Goal: Task Accomplishment & Management: Complete application form

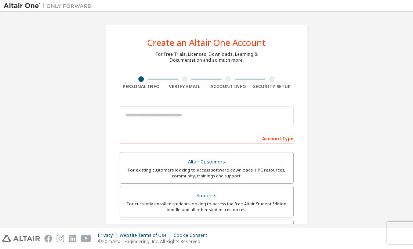
scroll to position [22, 0]
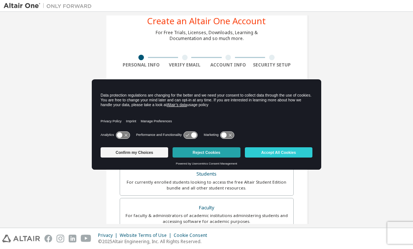
click at [201, 153] on button "Reject Cookies" at bounding box center [206, 152] width 68 height 10
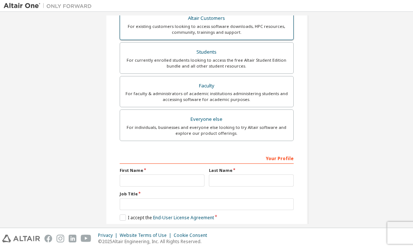
scroll to position [180, 0]
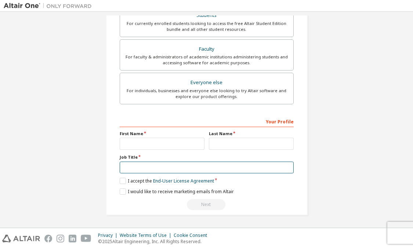
click at [142, 164] on input "text" at bounding box center [207, 167] width 174 height 12
type input "*******"
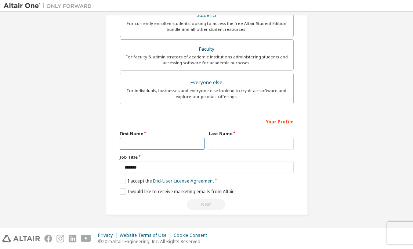
click at [132, 146] on input "text" at bounding box center [162, 144] width 85 height 12
type input "****"
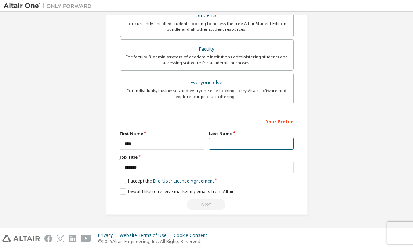
click at [220, 146] on input "text" at bounding box center [251, 144] width 85 height 12
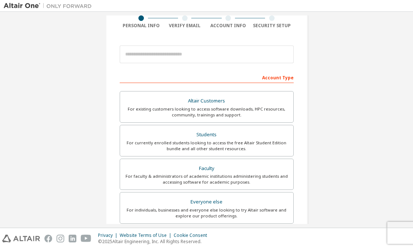
scroll to position [0, 0]
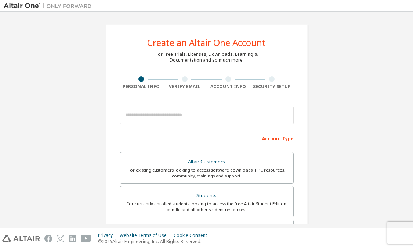
type input "*****"
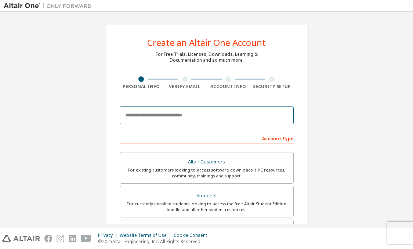
click at [172, 117] on input "email" at bounding box center [207, 115] width 174 height 18
type input "**********"
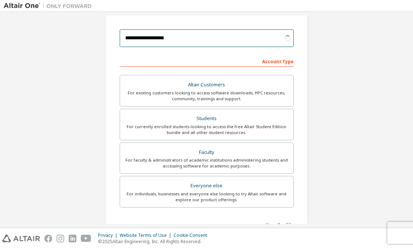
scroll to position [83, 0]
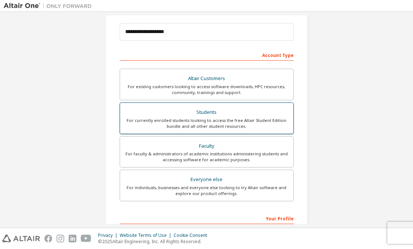
click at [216, 120] on div "For currently enrolled students looking to access the free Altair Student Editi…" at bounding box center [206, 123] width 164 height 12
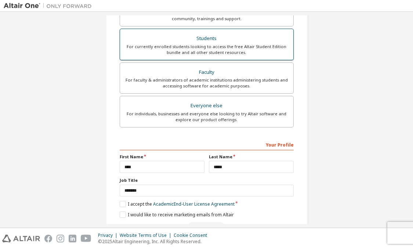
scroll to position [180, 0]
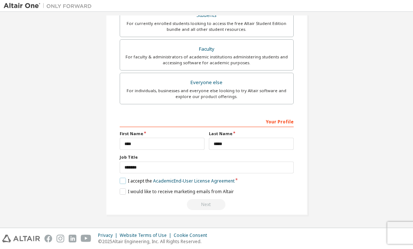
click at [122, 180] on label "I accept the Academic End-User License Agreement" at bounding box center [177, 181] width 115 height 6
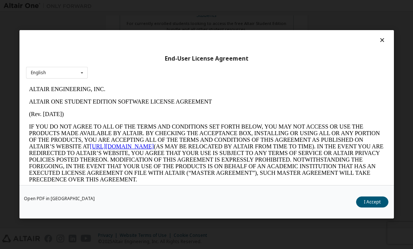
scroll to position [0, 0]
click at [378, 41] on icon at bounding box center [382, 40] width 8 height 7
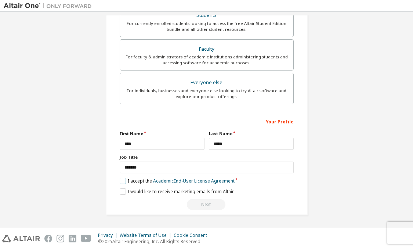
click at [122, 180] on label "I accept the Academic End-User License Agreement" at bounding box center [177, 181] width 115 height 6
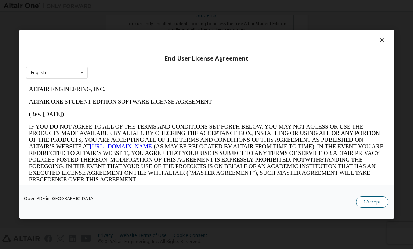
click at [367, 204] on button "I Accept" at bounding box center [372, 202] width 32 height 11
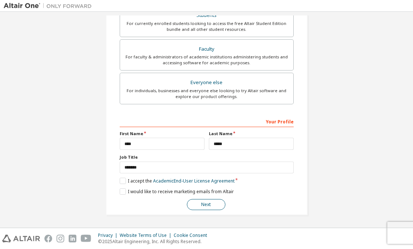
click at [199, 203] on button "Next" at bounding box center [206, 204] width 39 height 11
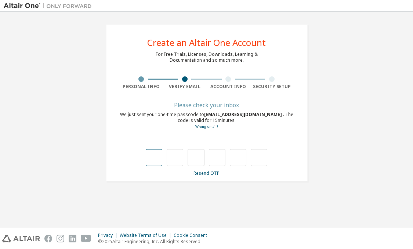
type input "*"
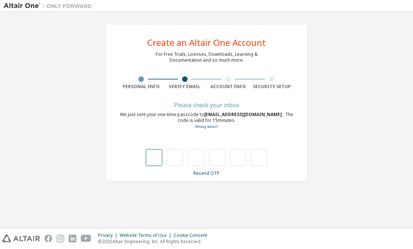
type input "*"
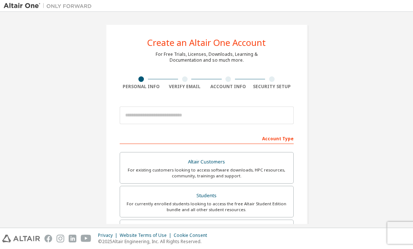
click at [35, 5] on img at bounding box center [50, 5] width 92 height 7
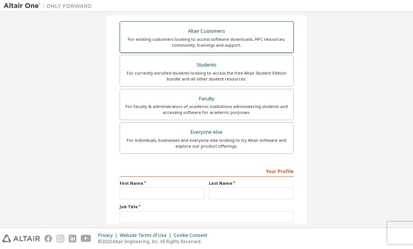
scroll to position [180, 0]
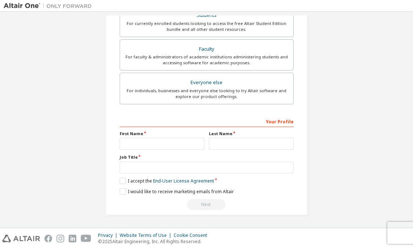
click at [25, 1] on div at bounding box center [47, 5] width 95 height 11
